Goal: Information Seeking & Learning: Learn about a topic

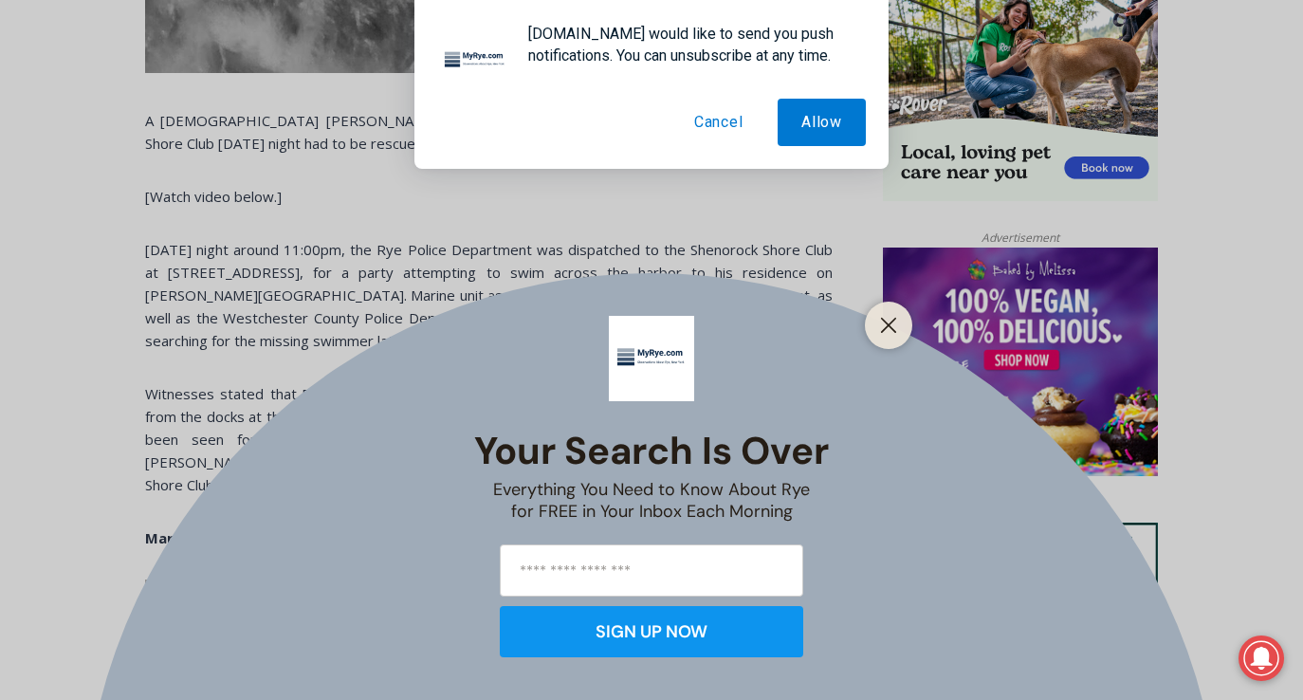
scroll to position [1301, 0]
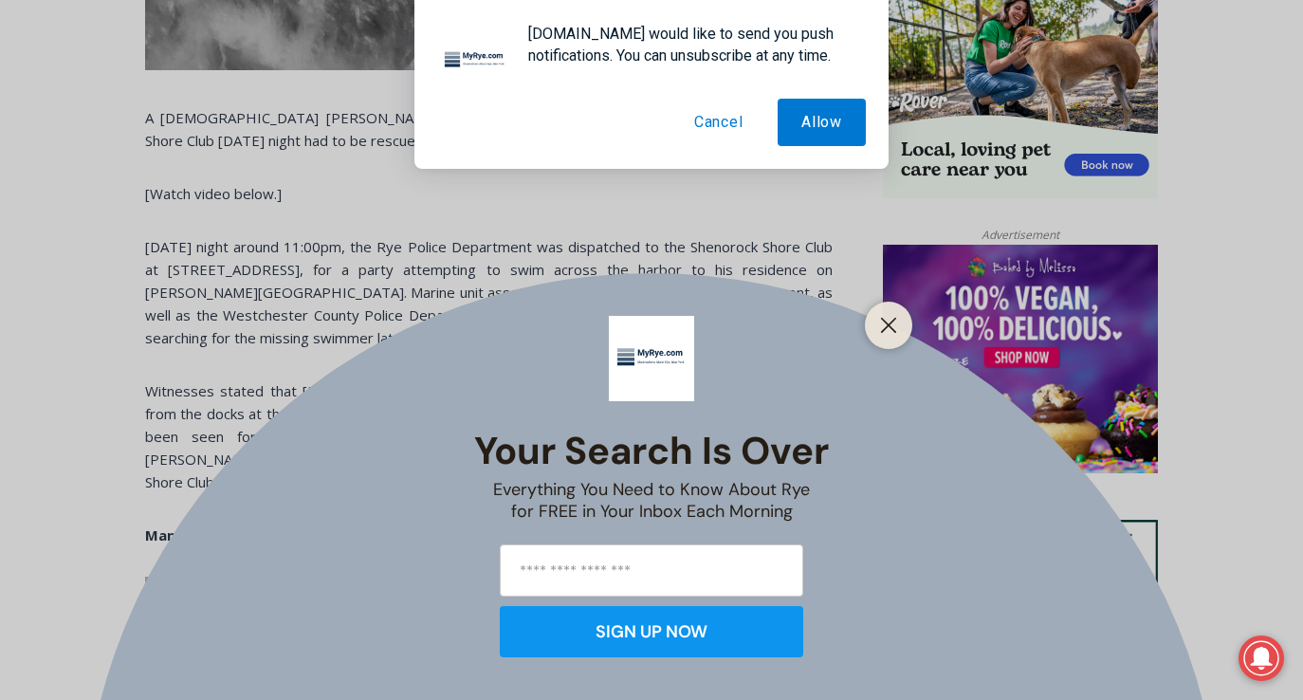
click at [888, 307] on div at bounding box center [888, 325] width 47 height 47
click at [894, 313] on button "Close" at bounding box center [888, 325] width 27 height 27
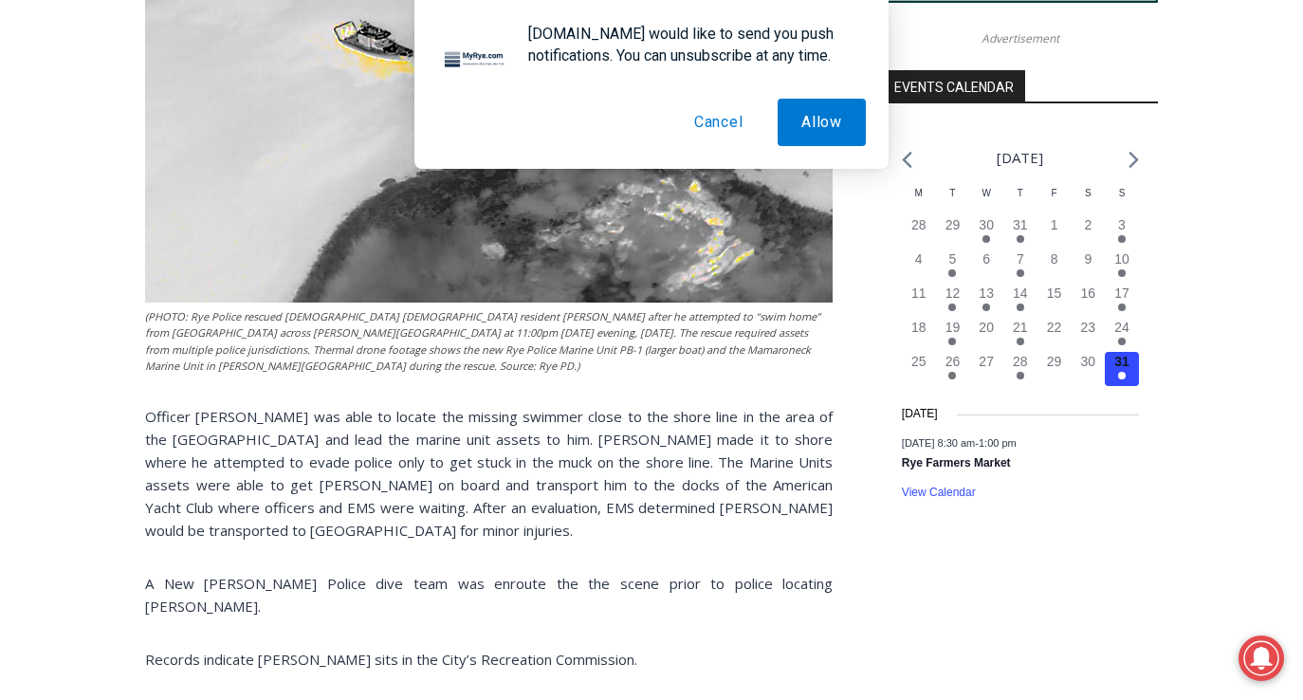
scroll to position [0, 0]
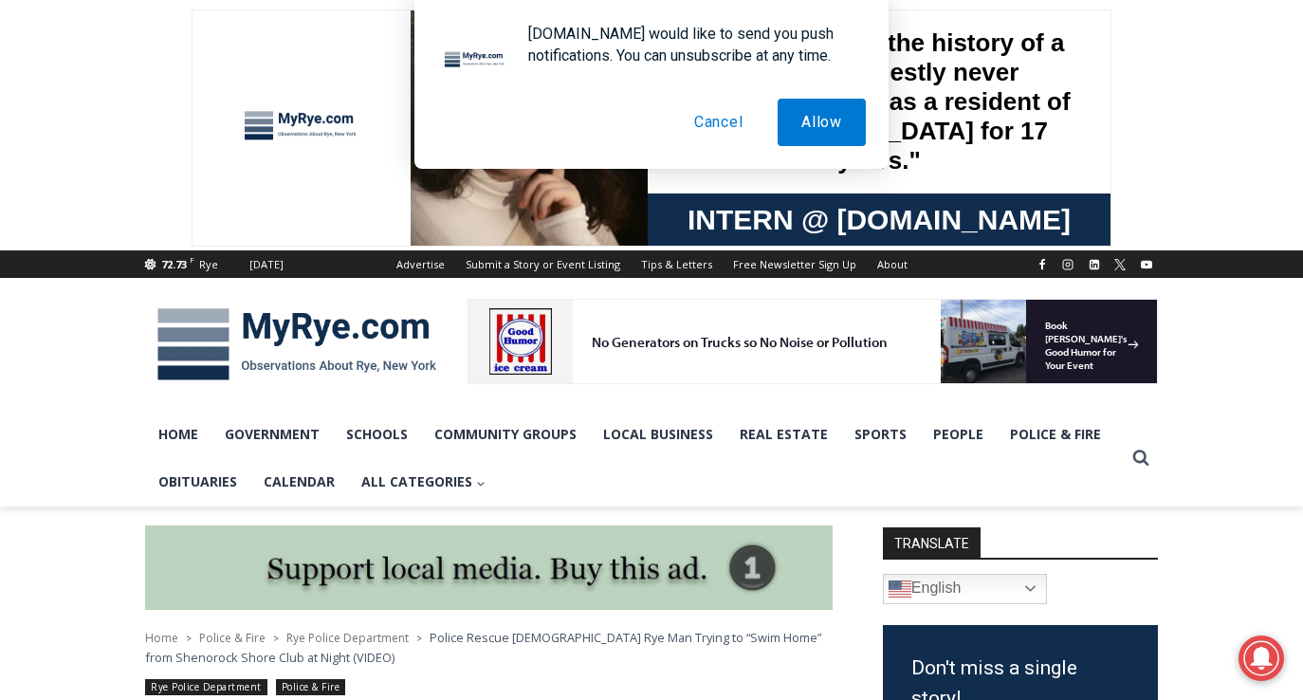
click at [332, 640] on span "Rye Police Department" at bounding box center [347, 638] width 122 height 16
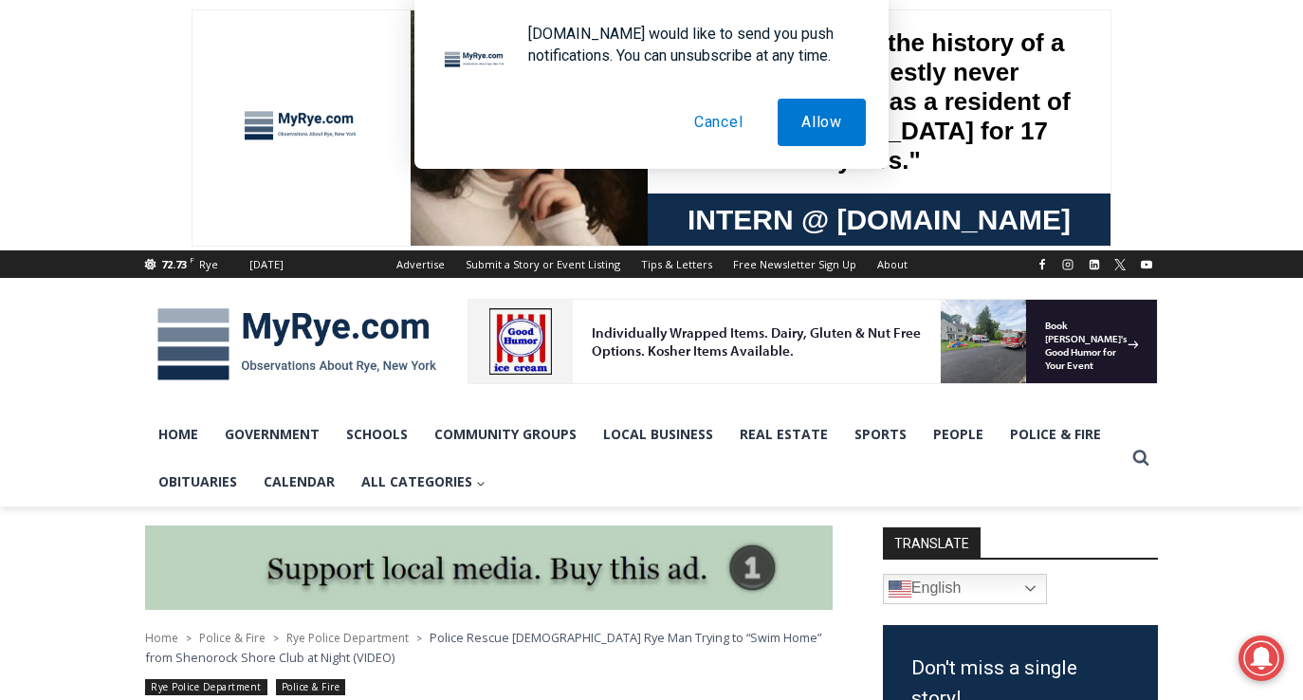
click at [332, 640] on span "Rye Police Department" at bounding box center [347, 638] width 122 height 16
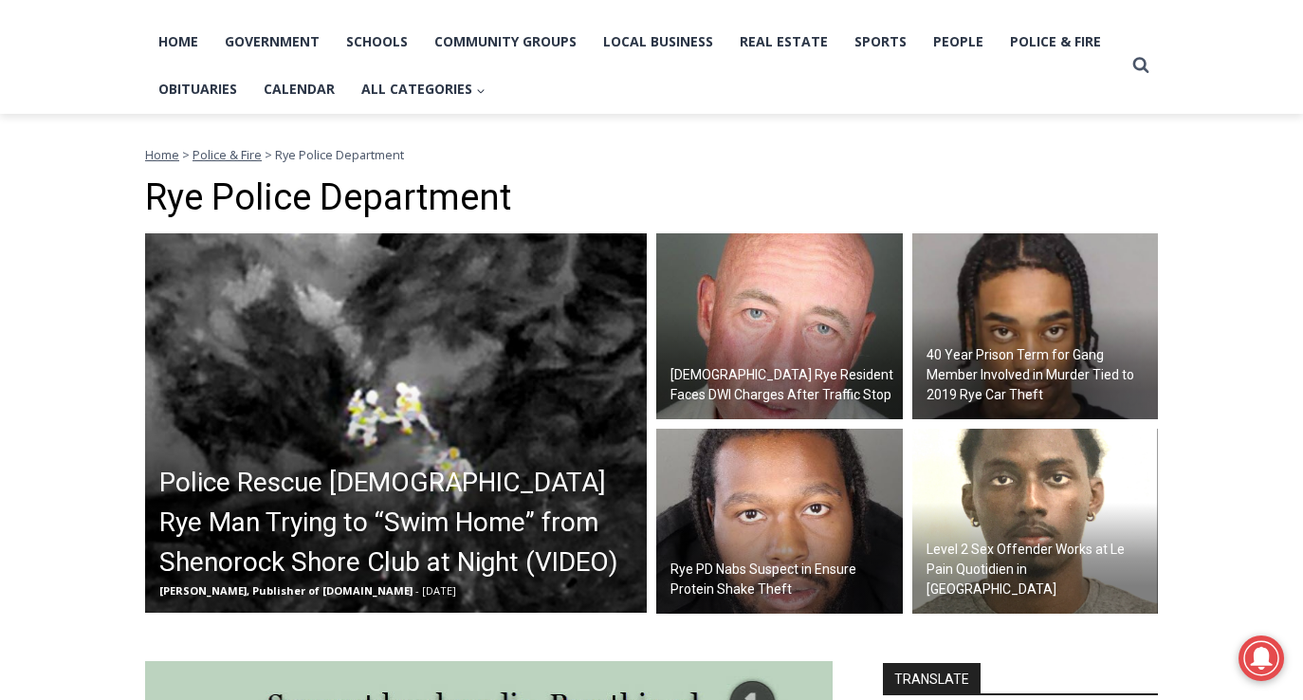
scroll to position [720, 0]
